Goal: Navigation & Orientation: Find specific page/section

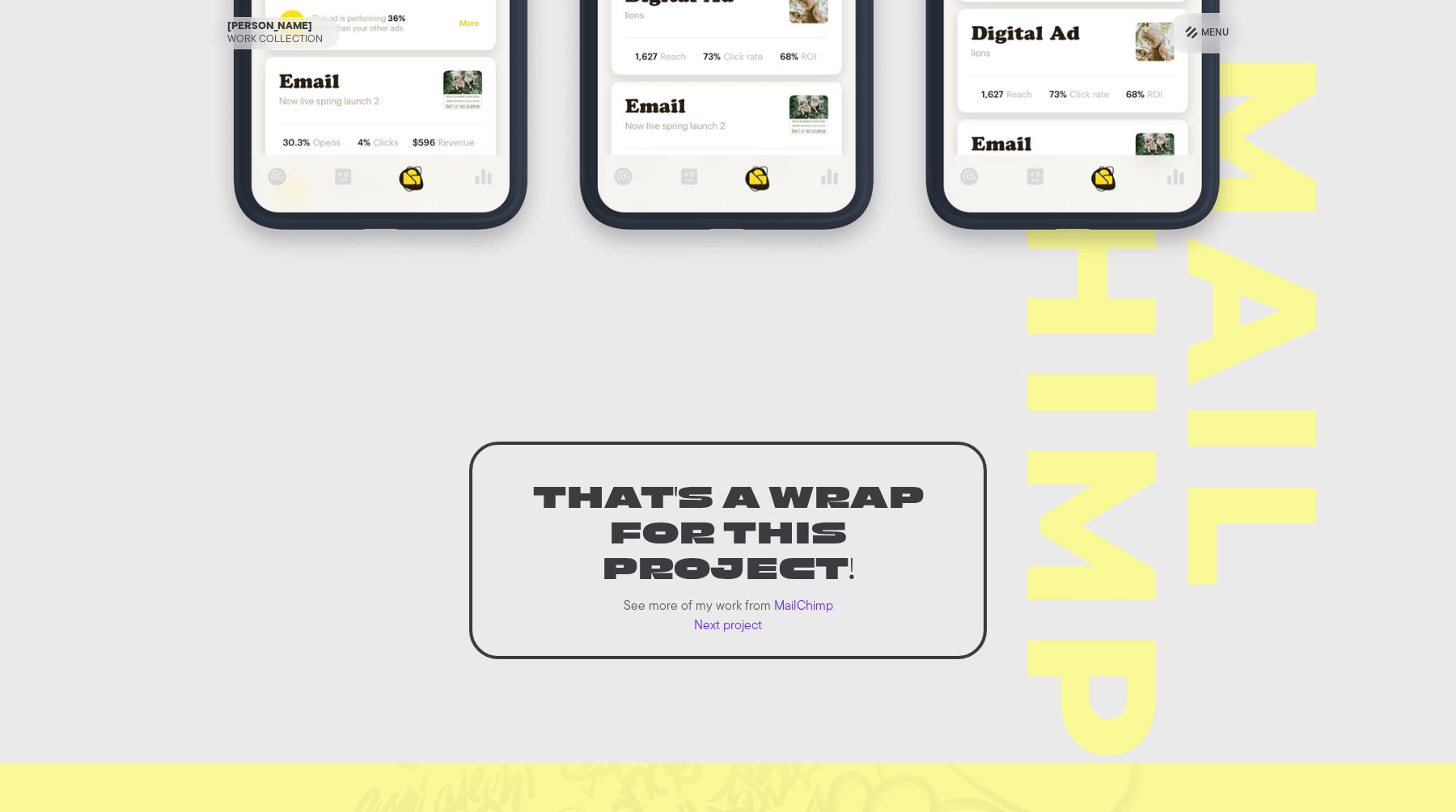
scroll to position [2096, 0]
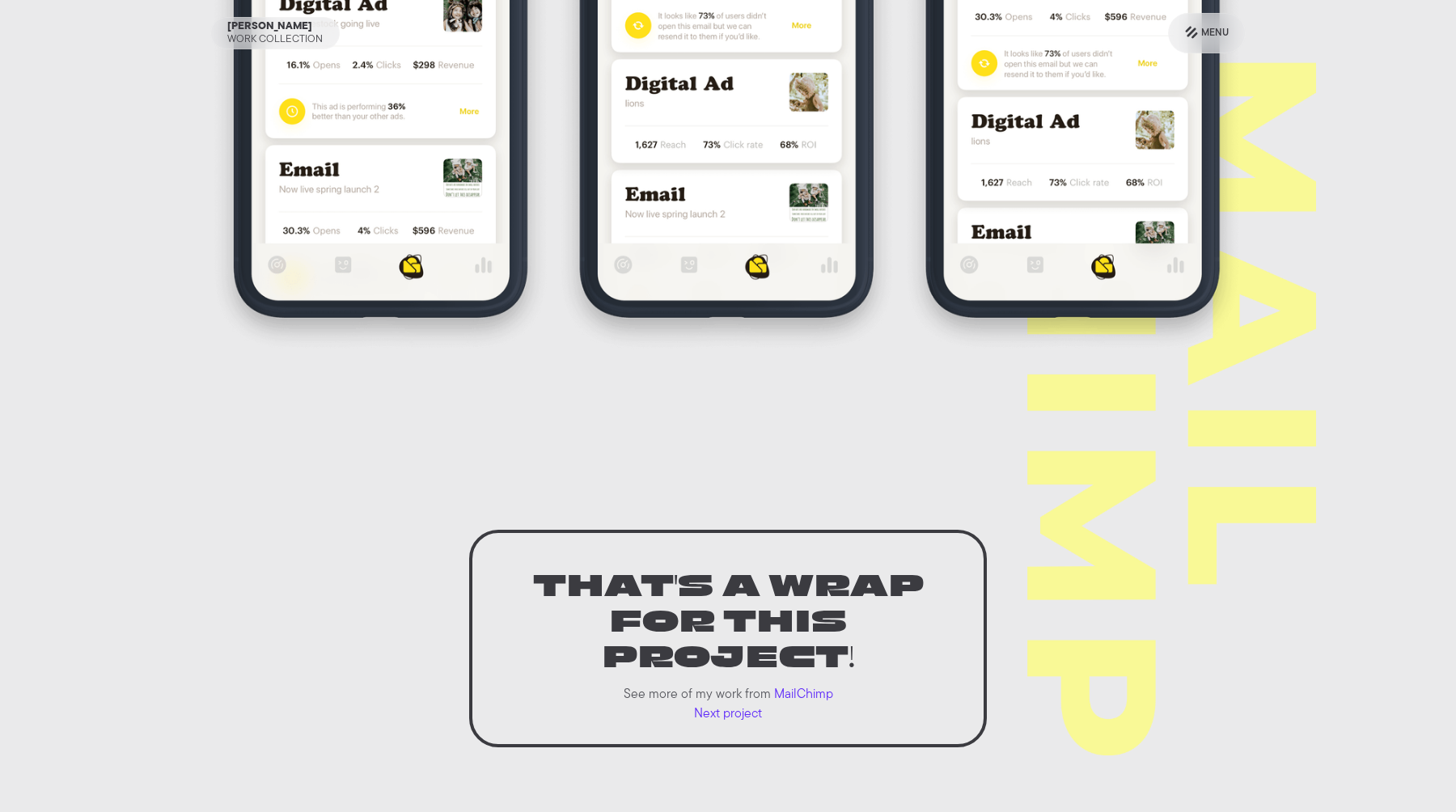
click at [797, 685] on p "MailChimp" at bounding box center [803, 694] width 59 height 19
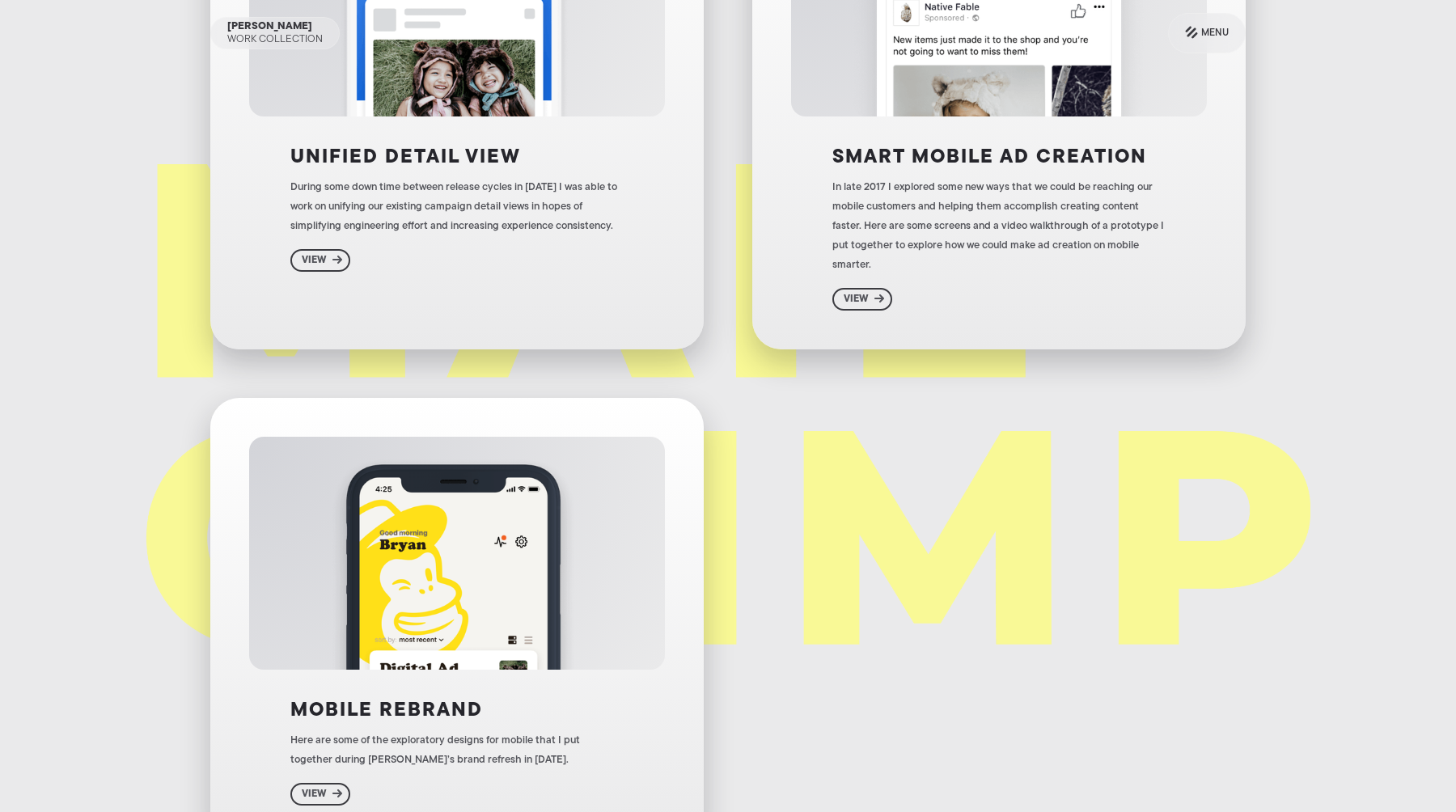
scroll to position [1231, 0]
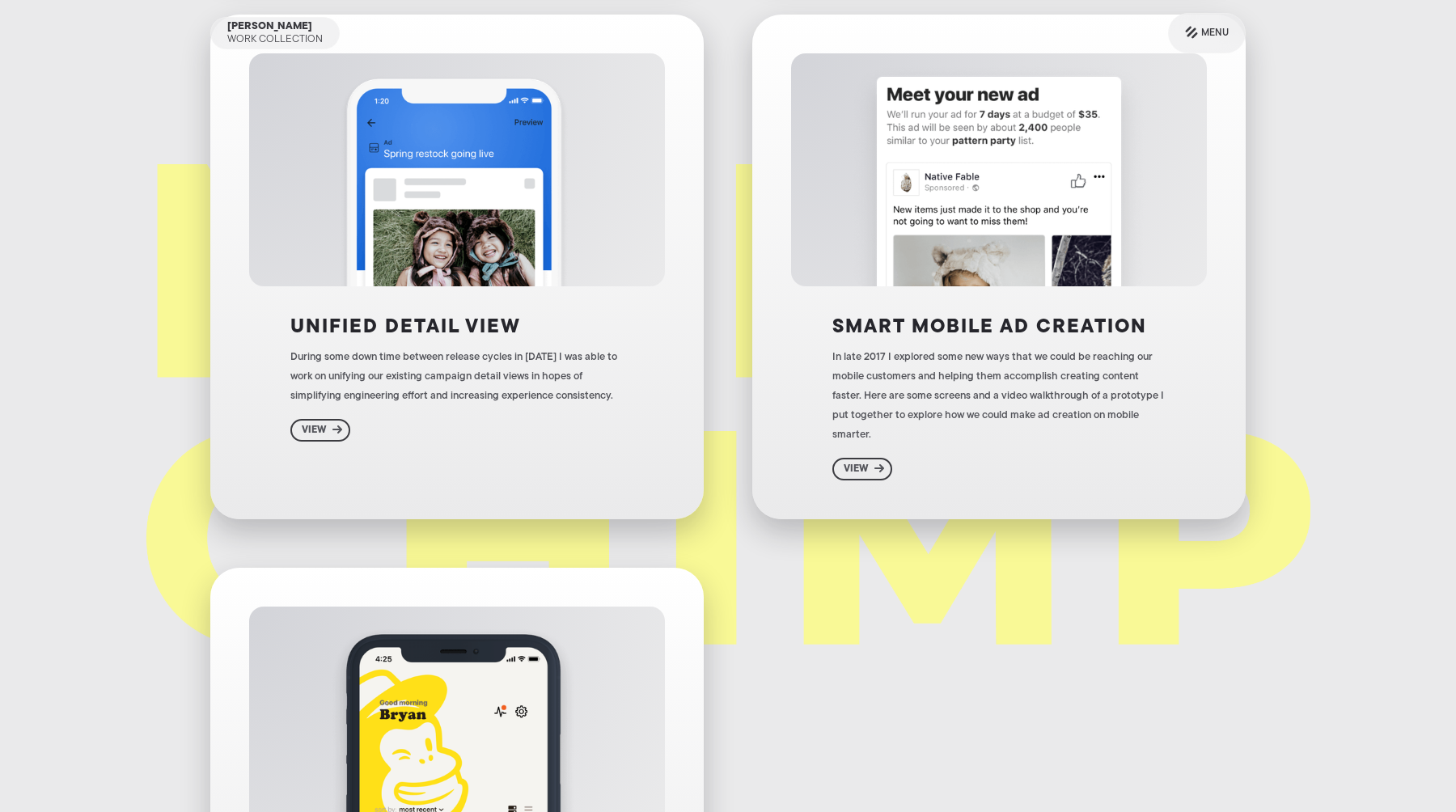
click at [481, 211] on img at bounding box center [457, 170] width 291 height 233
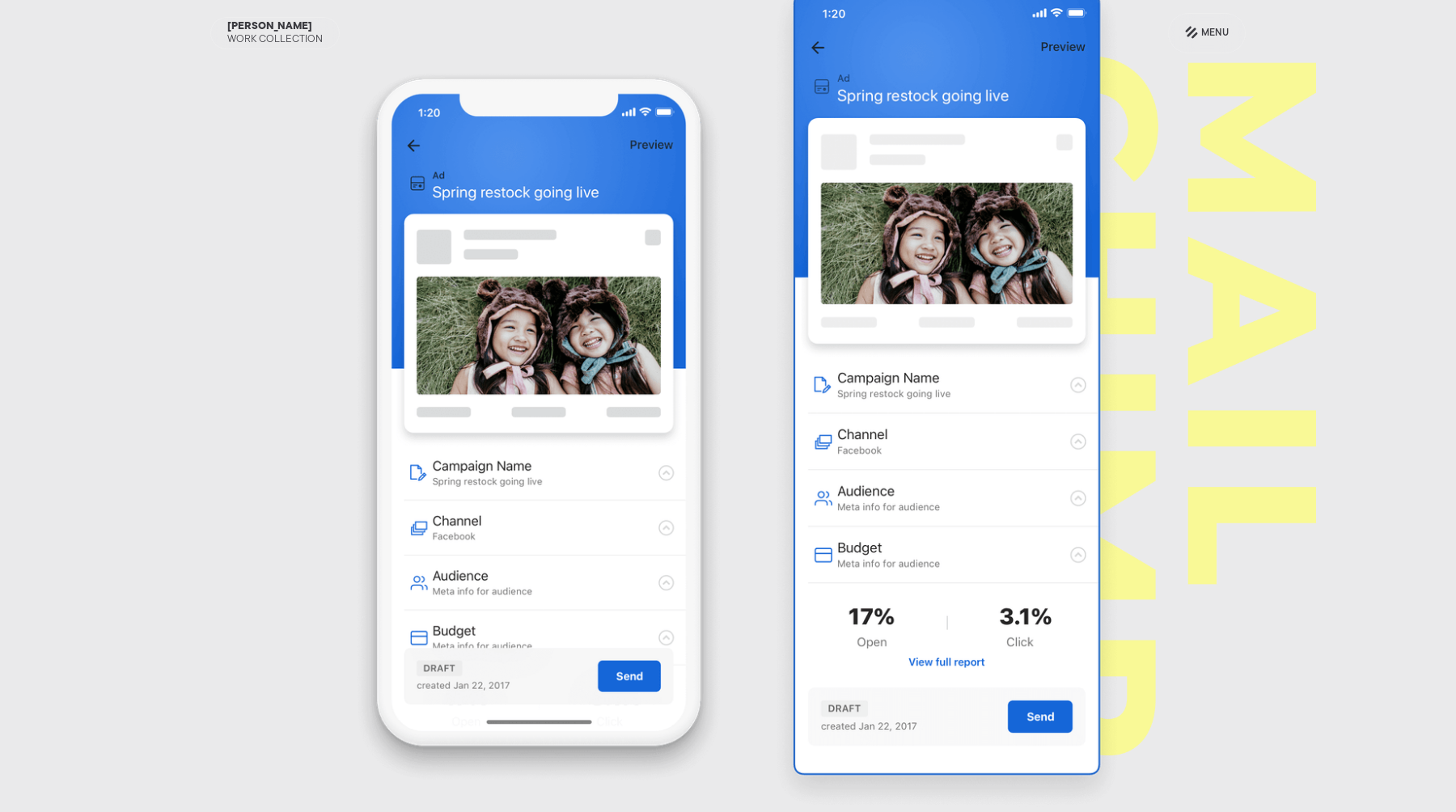
scroll to position [1731, 0]
